Goal: Information Seeking & Learning: Learn about a topic

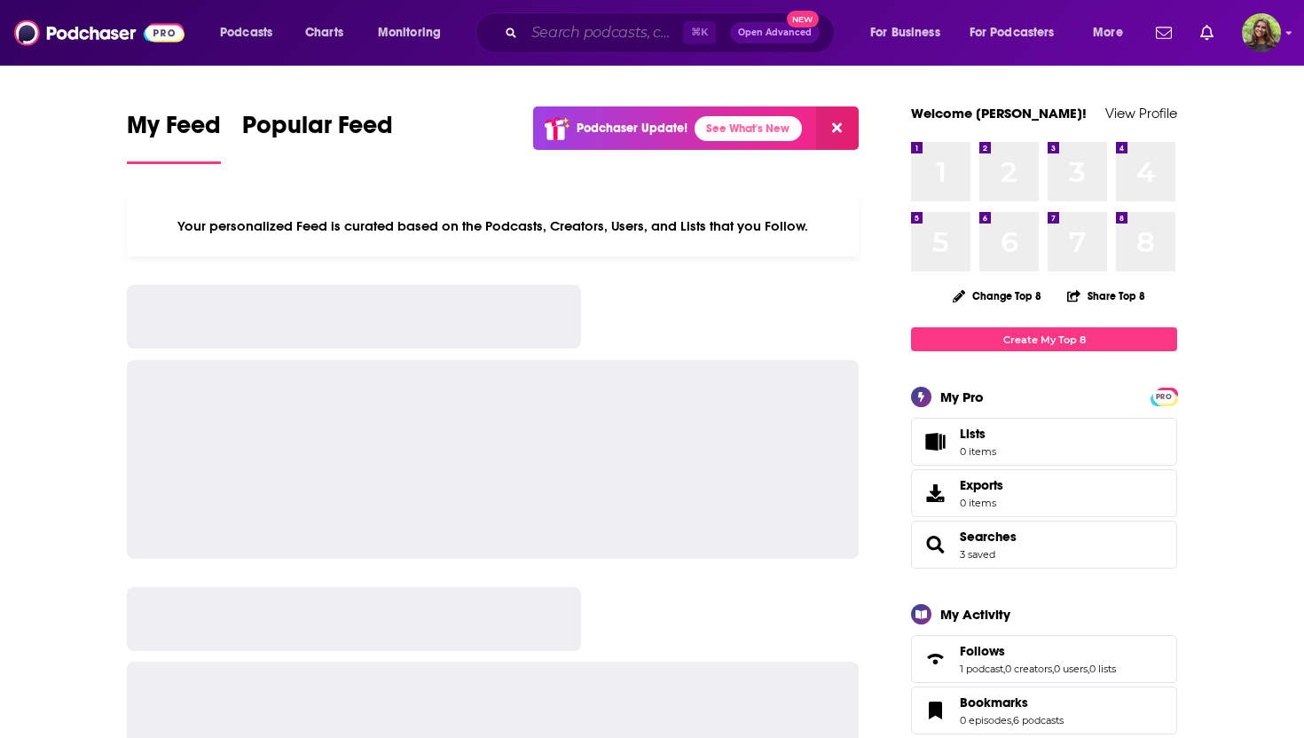
click at [593, 37] on input "Search podcasts, credits, & more..." at bounding box center [603, 33] width 159 height 28
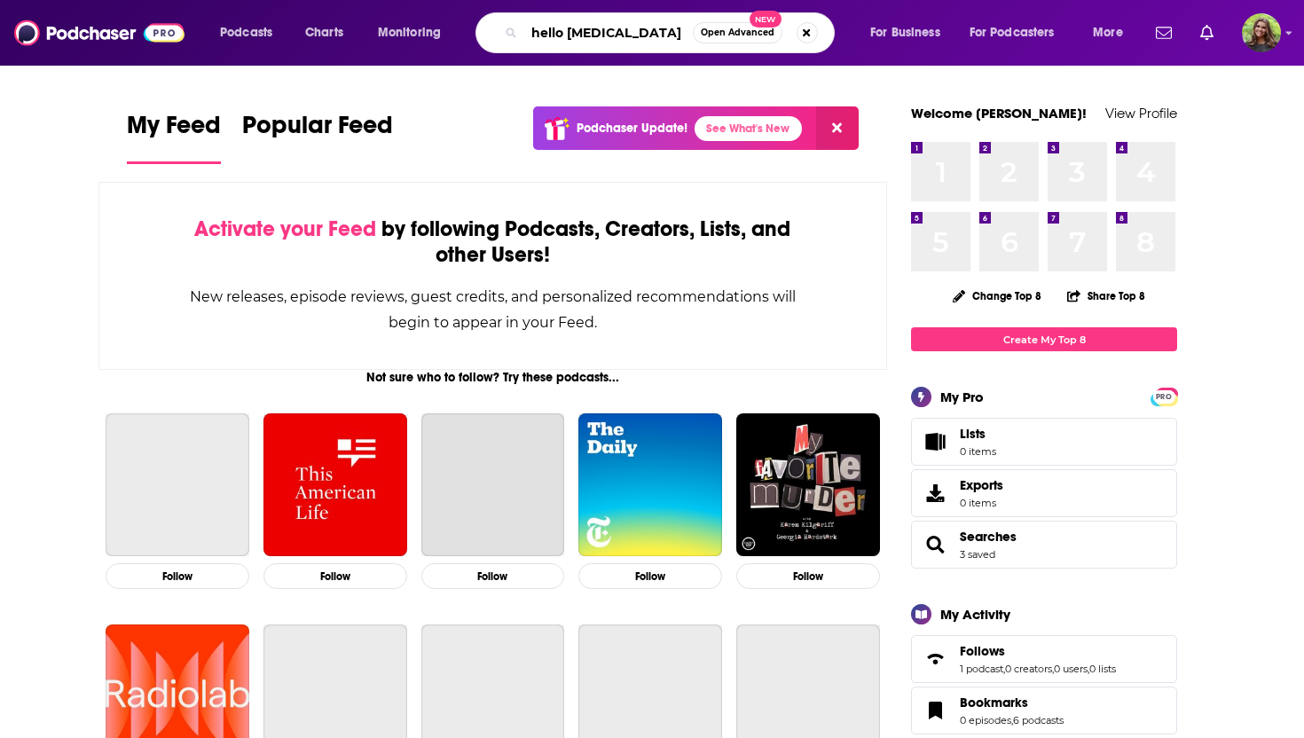
type input "hello [MEDICAL_DATA]"
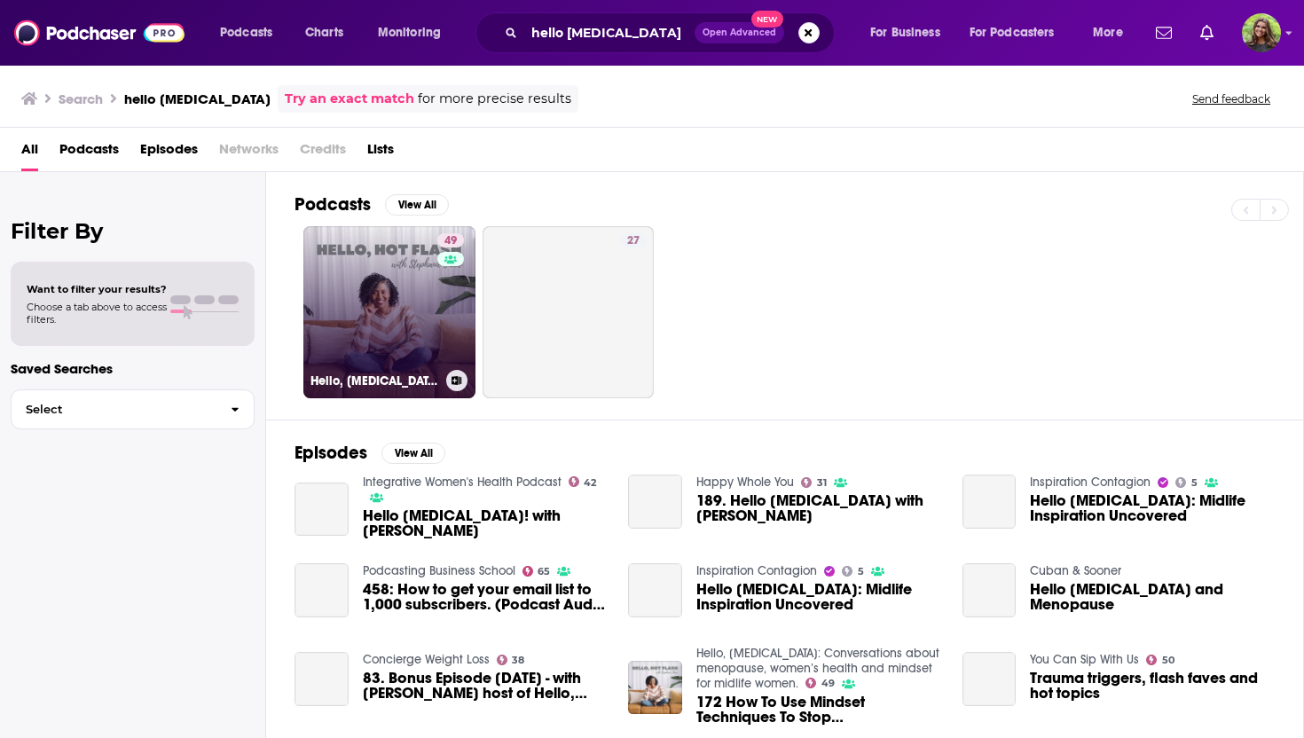
click at [373, 313] on link "49 Hello, [MEDICAL_DATA]: Conversations about menopause, women’s health and min…" at bounding box center [389, 312] width 172 height 172
